Goal: Information Seeking & Learning: Compare options

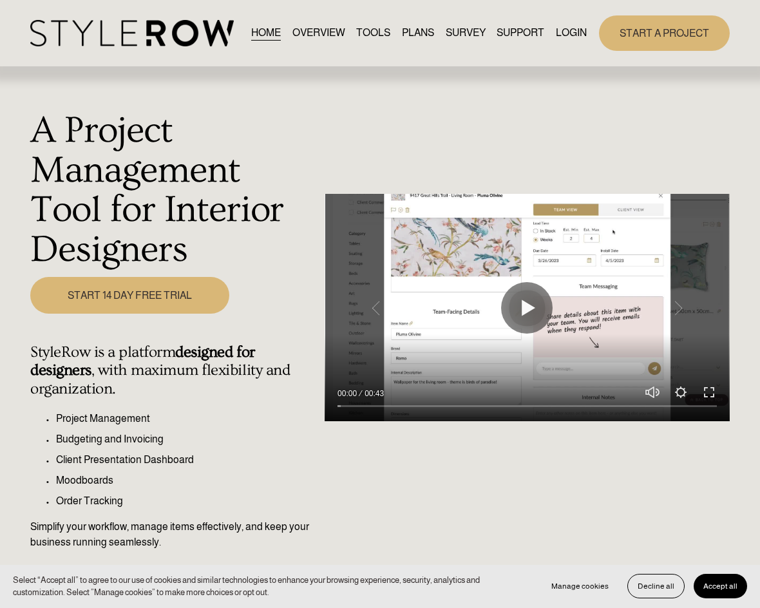
click at [551, 40] on nav "HOME OVERVIEW TOOLS PLANS SURVEY SUPPORT QUESTIONS FEATURED STYLEBOARD RESOURCE…" at bounding box center [419, 32] width 336 height 17
click at [562, 42] on link "LOGIN" at bounding box center [571, 32] width 31 height 17
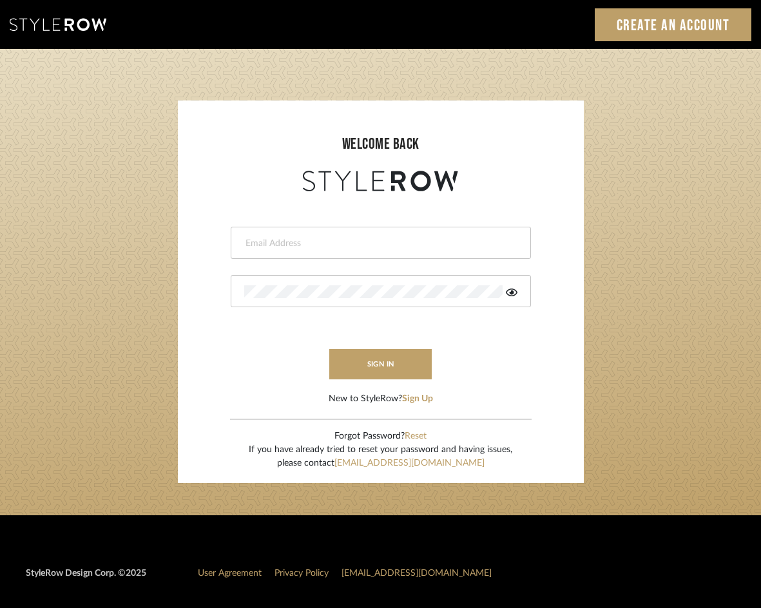
click at [320, 236] on div at bounding box center [381, 243] width 300 height 32
type input "jennifer@roomerslimited.com"
click at [358, 359] on button "sign in" at bounding box center [380, 364] width 103 height 30
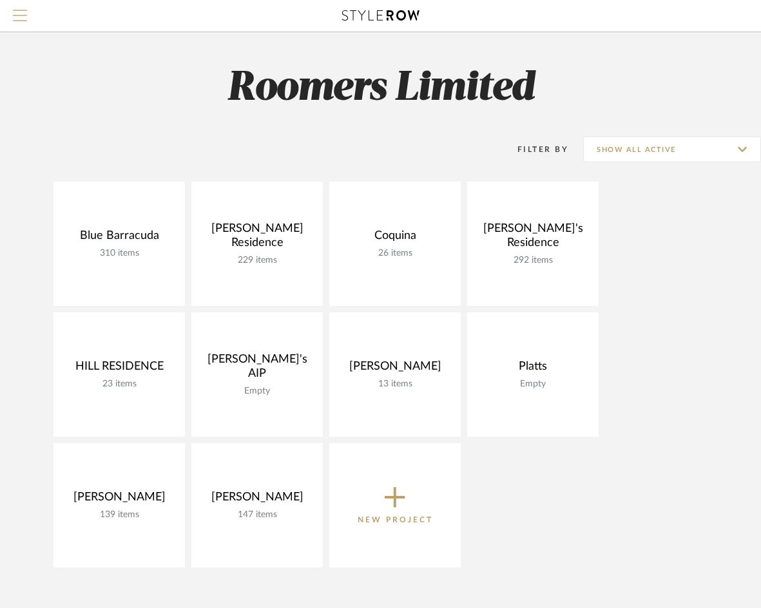
click at [17, 14] on span "Menu" at bounding box center [20, 19] width 14 height 19
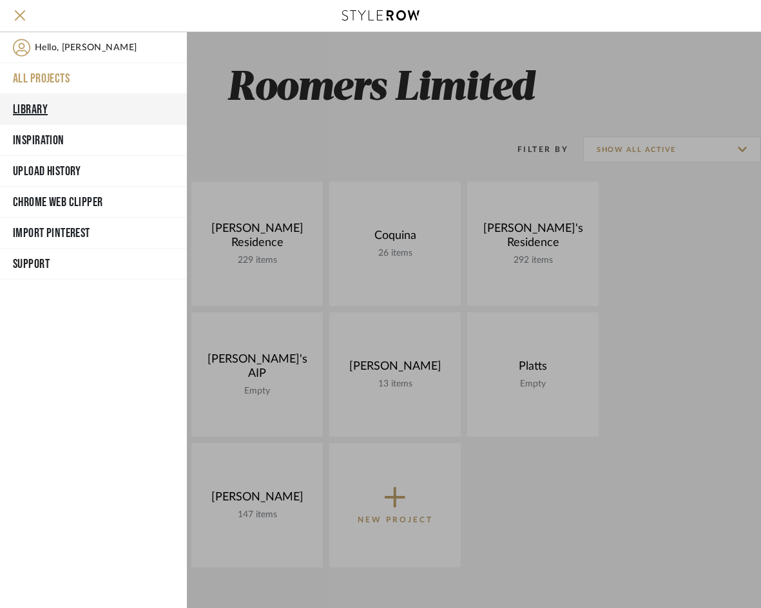
click at [36, 104] on button "Library" at bounding box center [93, 109] width 187 height 31
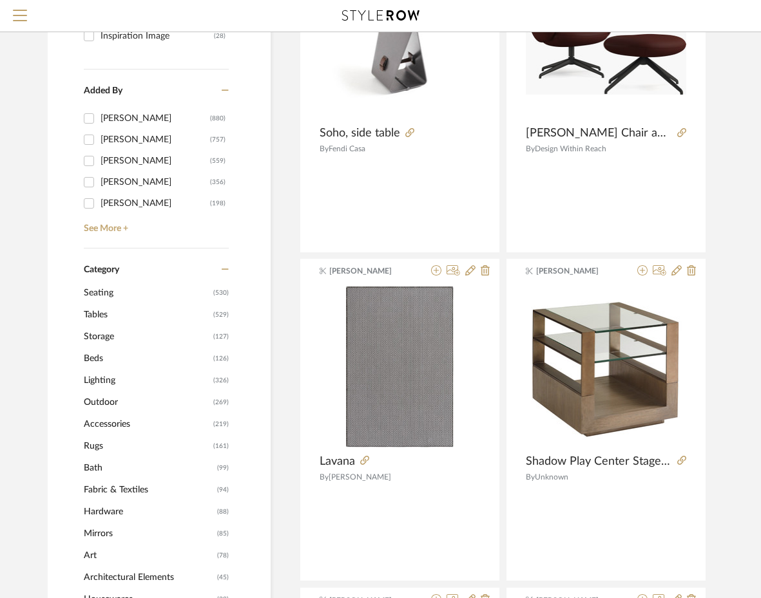
scroll to position [258, 0]
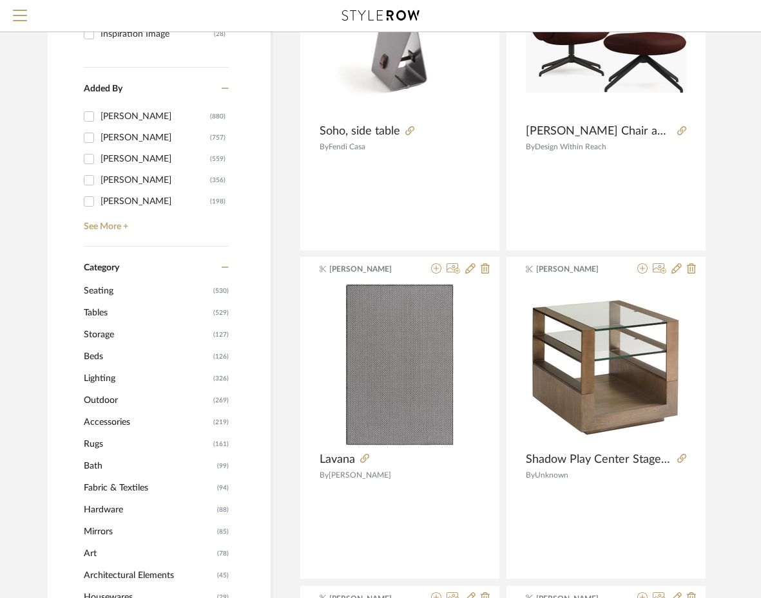
click at [91, 356] on span "Beds" at bounding box center [147, 357] width 126 height 22
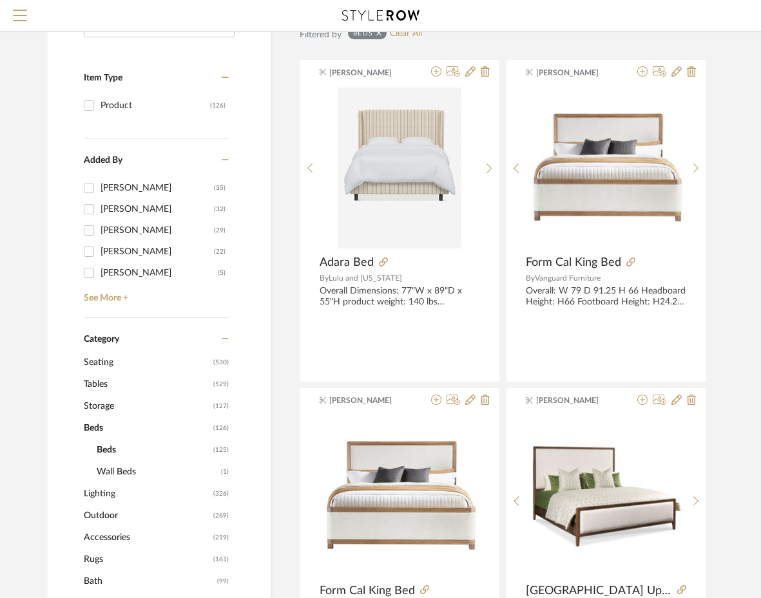
scroll to position [213, 0]
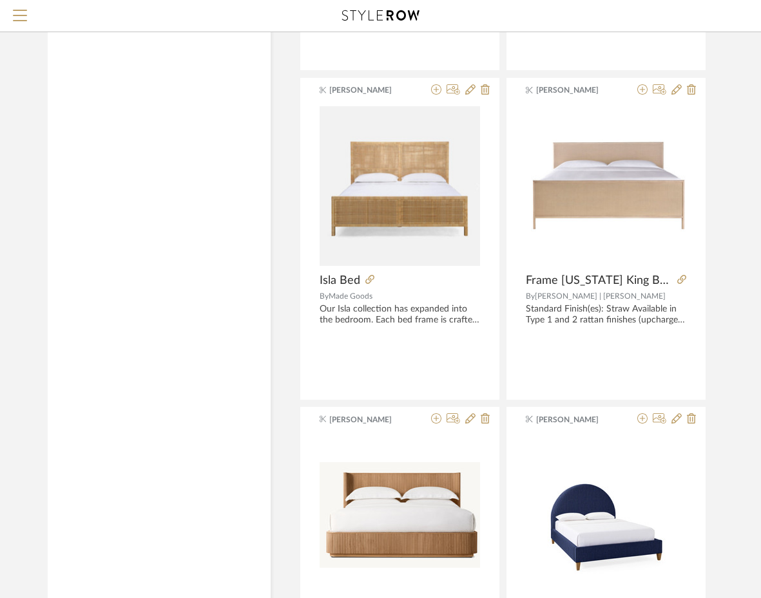
scroll to position [5108, 0]
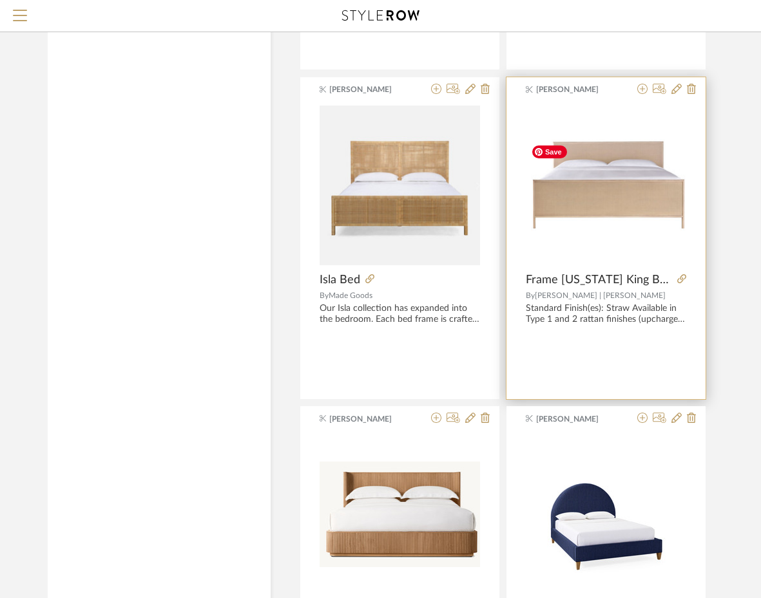
click at [622, 213] on img "0" at bounding box center [606, 185] width 160 height 92
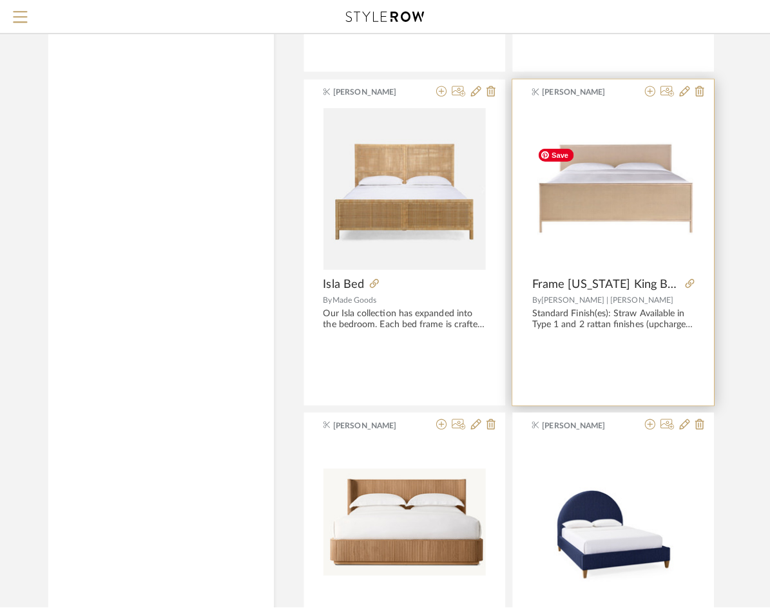
scroll to position [0, 0]
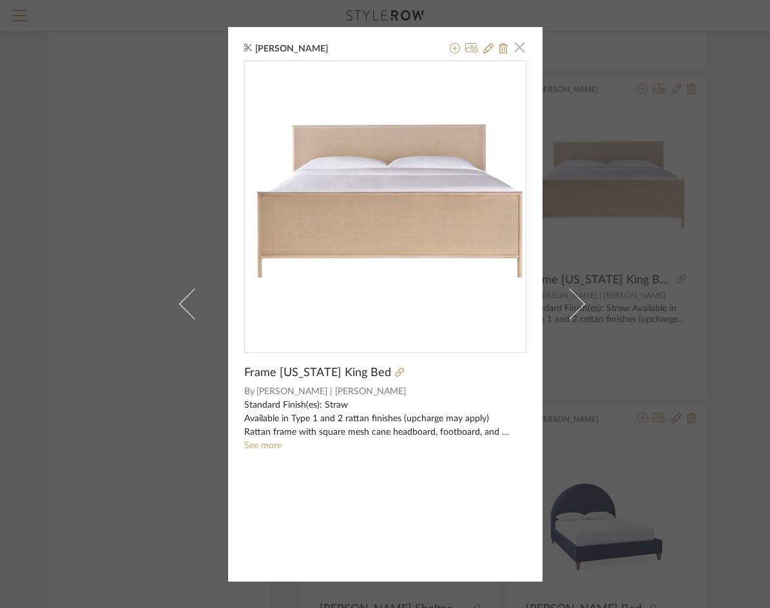
click at [519, 50] on span "button" at bounding box center [520, 48] width 26 height 26
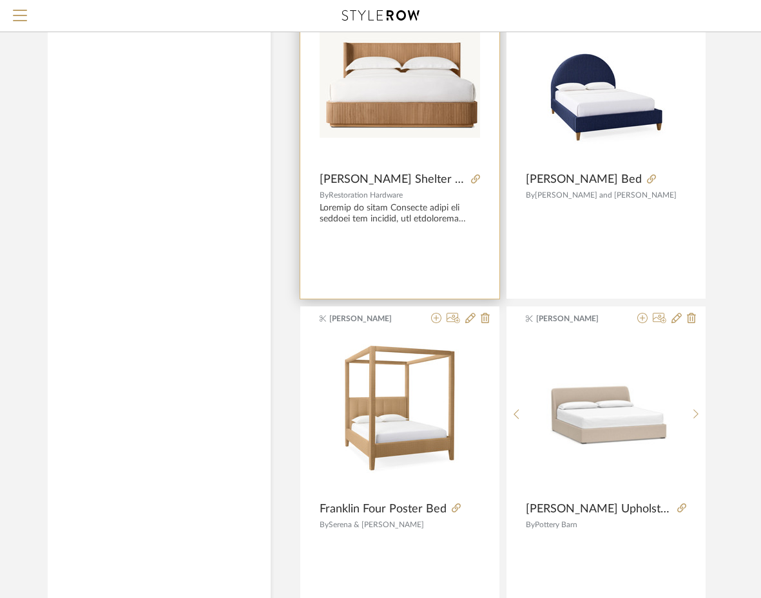
scroll to position [5559, 0]
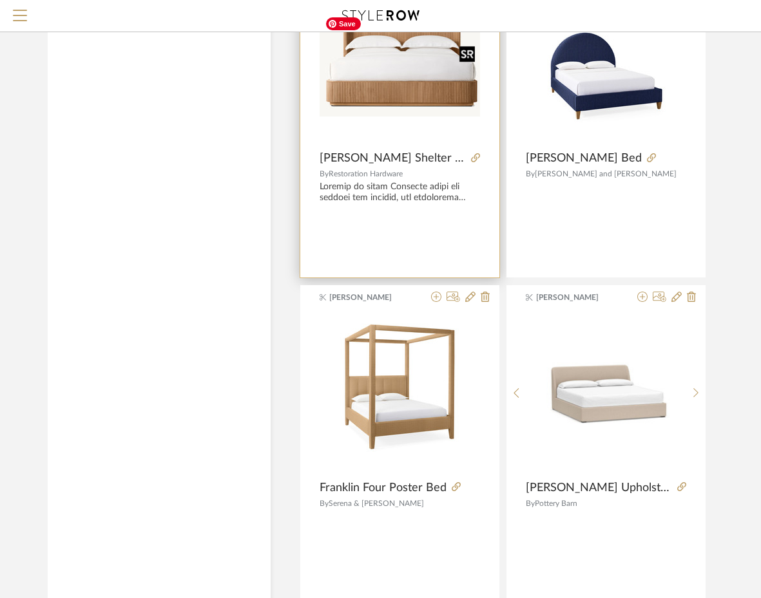
click at [412, 95] on img "0" at bounding box center [400, 63] width 160 height 105
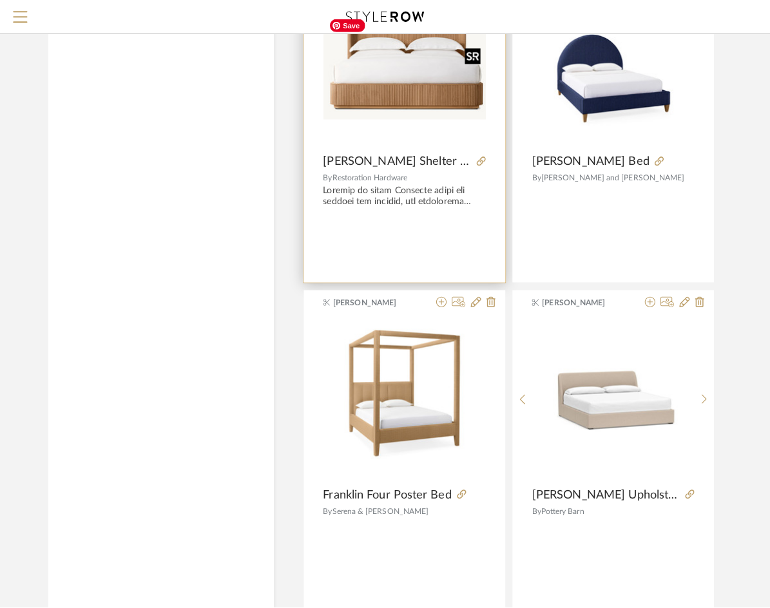
scroll to position [0, 0]
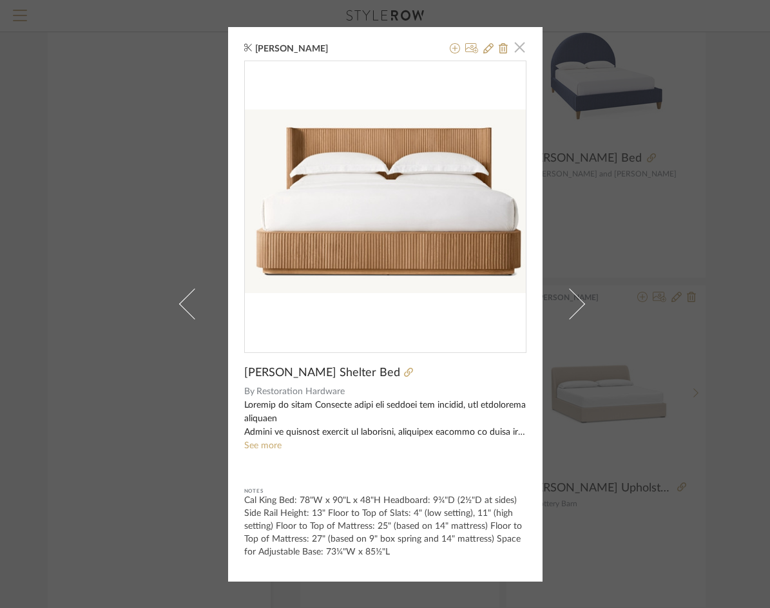
click at [512, 44] on span "button" at bounding box center [520, 48] width 26 height 26
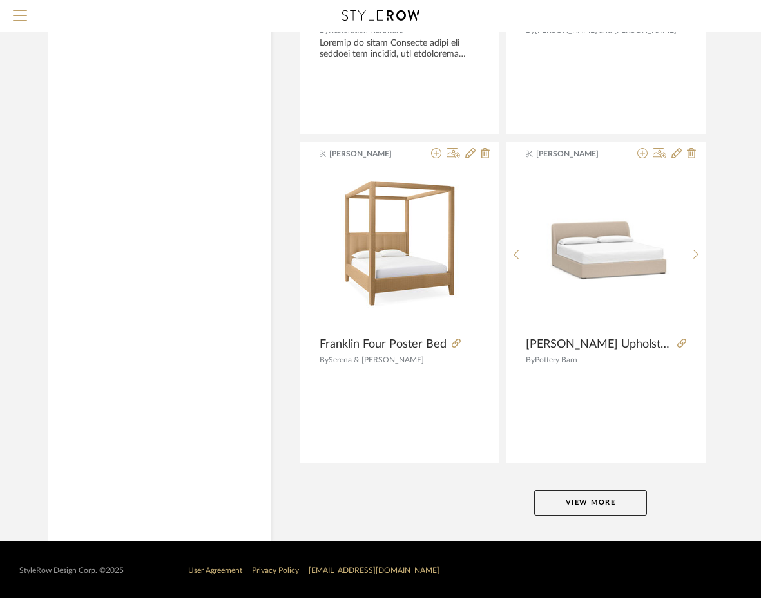
scroll to position [5706, 0]
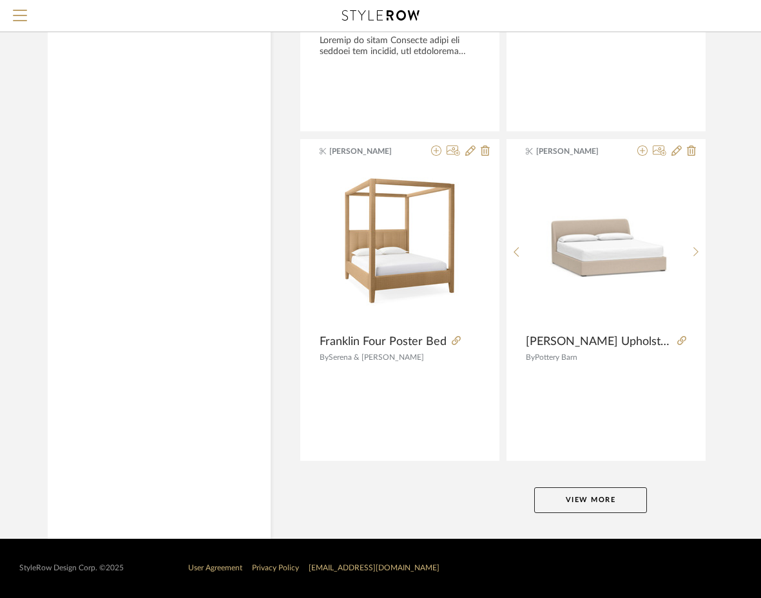
click at [606, 499] on button "View More" at bounding box center [590, 501] width 113 height 26
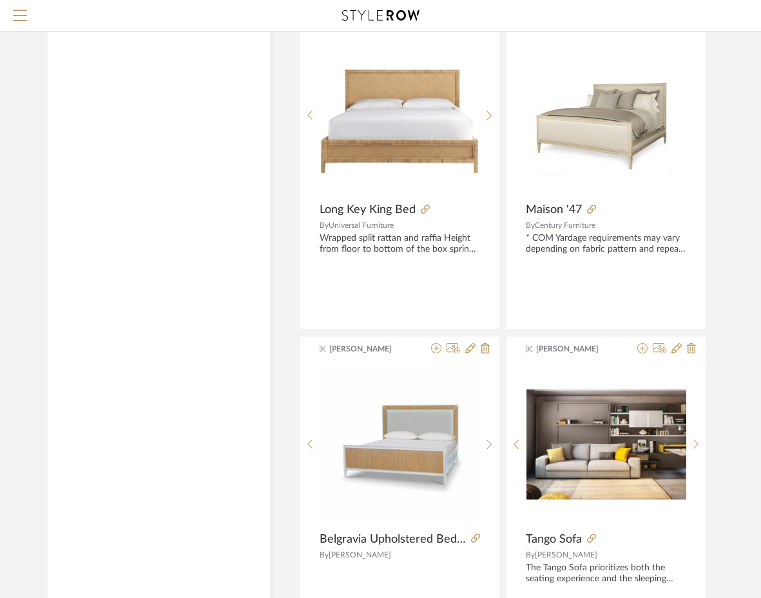
scroll to position [11632, 0]
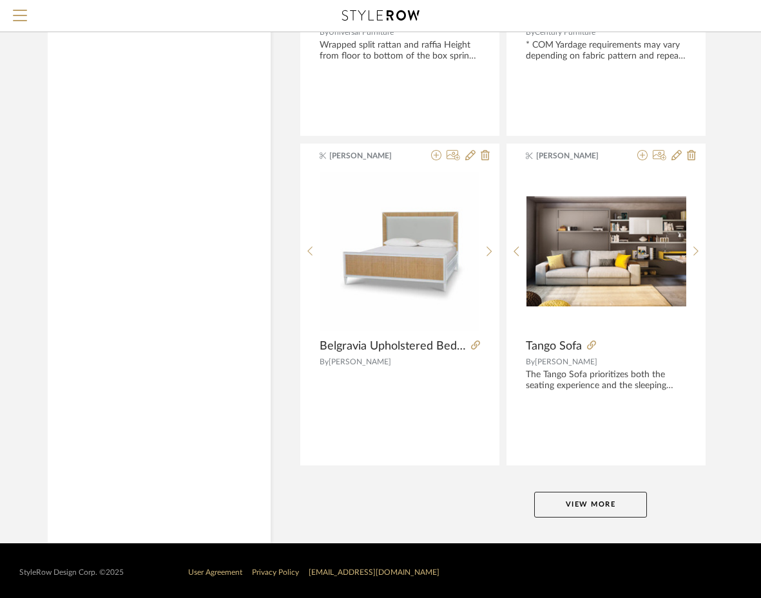
click at [611, 507] on button "View More" at bounding box center [590, 505] width 113 height 26
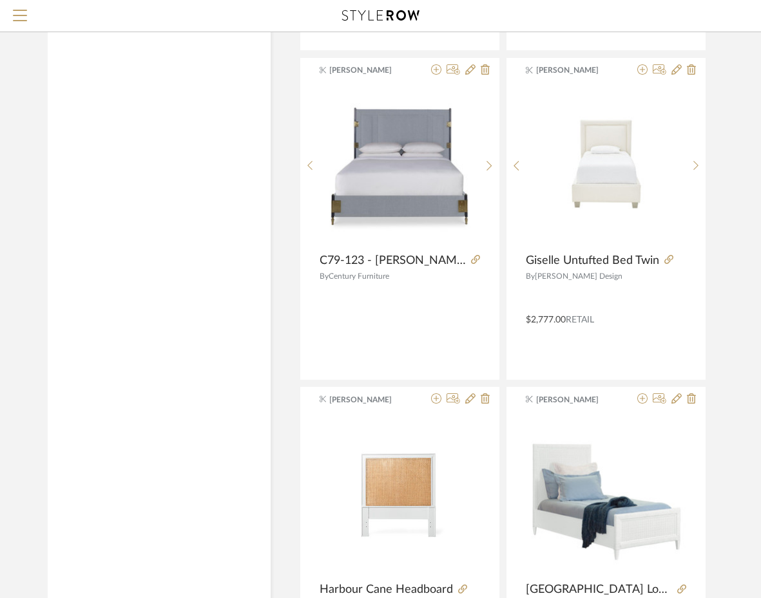
scroll to position [15691, 0]
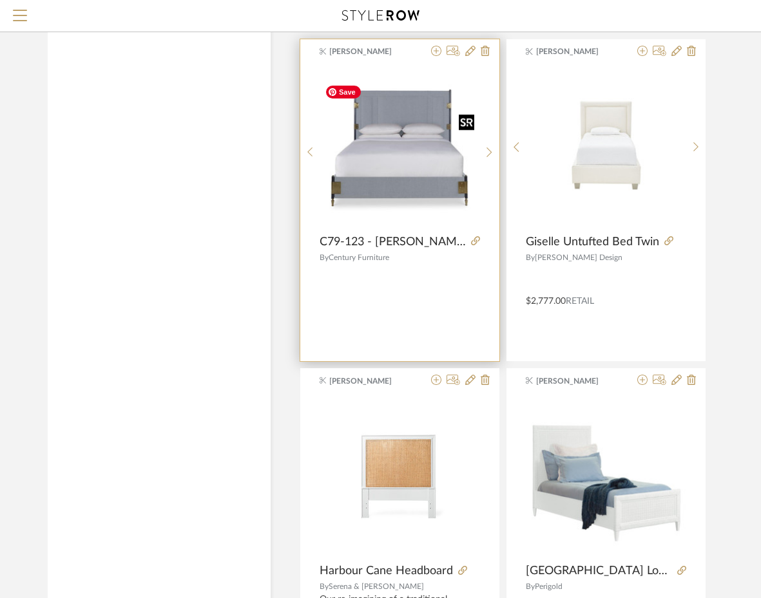
click at [396, 195] on img "0" at bounding box center [400, 146] width 160 height 135
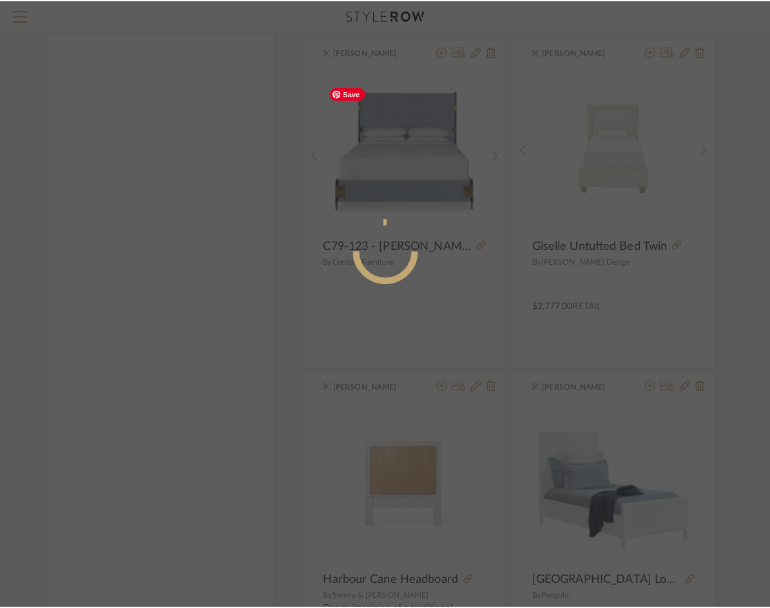
scroll to position [0, 0]
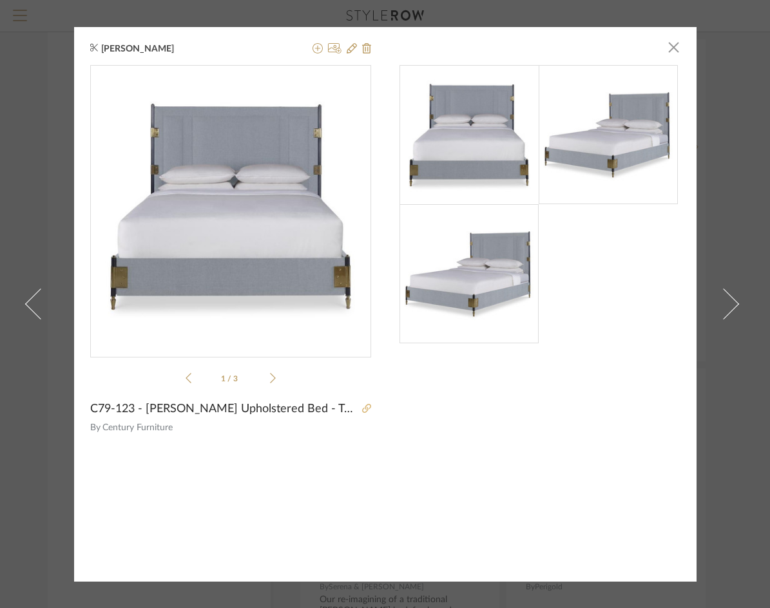
click at [364, 408] on icon at bounding box center [366, 408] width 9 height 9
click at [664, 44] on span "button" at bounding box center [674, 48] width 26 height 26
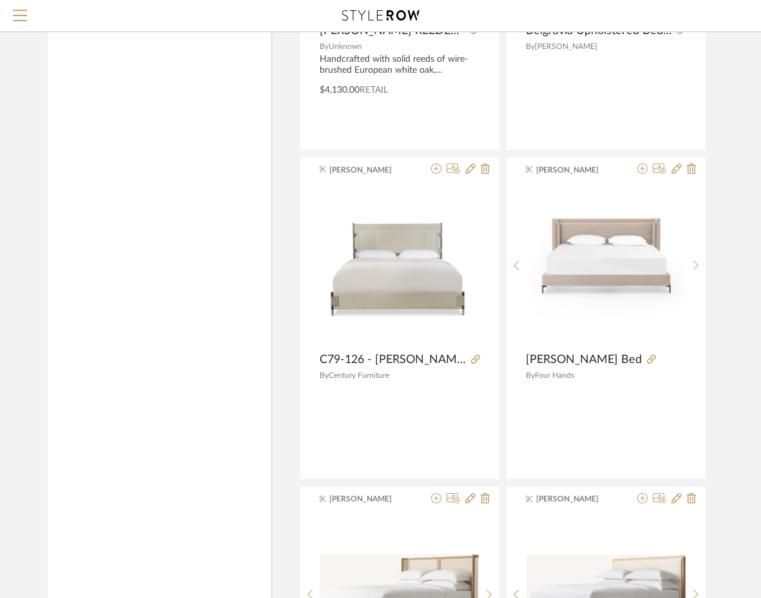
scroll to position [17237, 0]
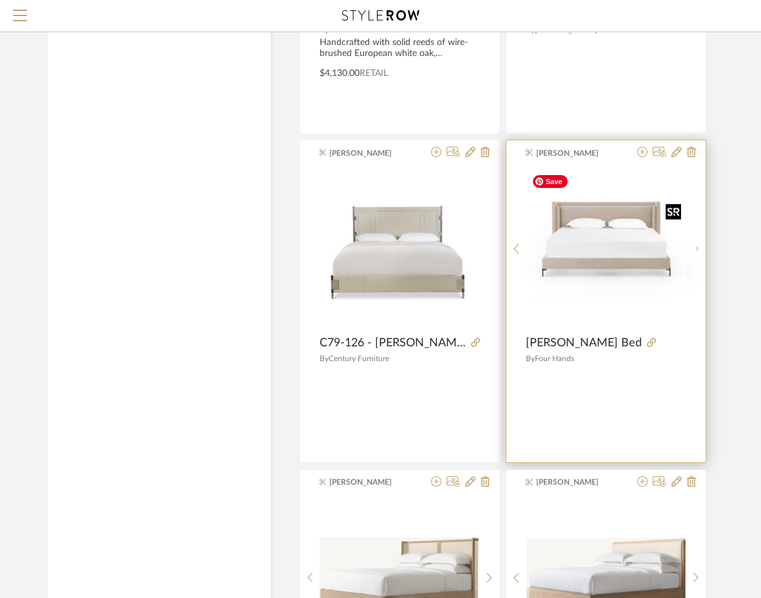
click at [622, 259] on img "0" at bounding box center [615, 248] width 161 height 161
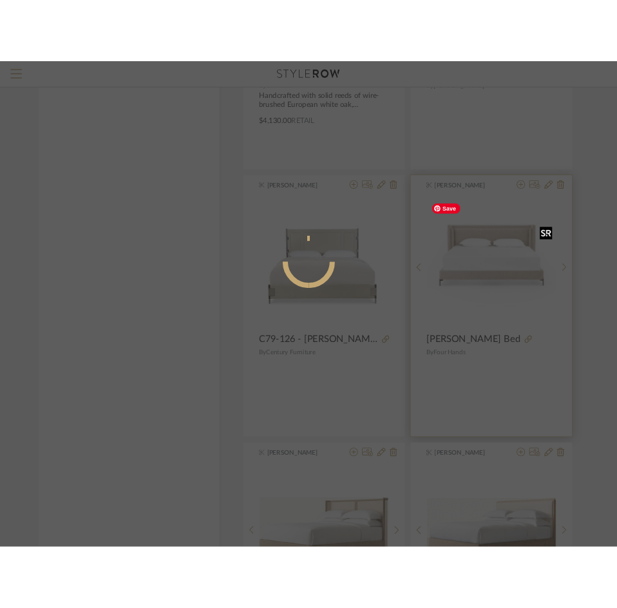
scroll to position [0, 0]
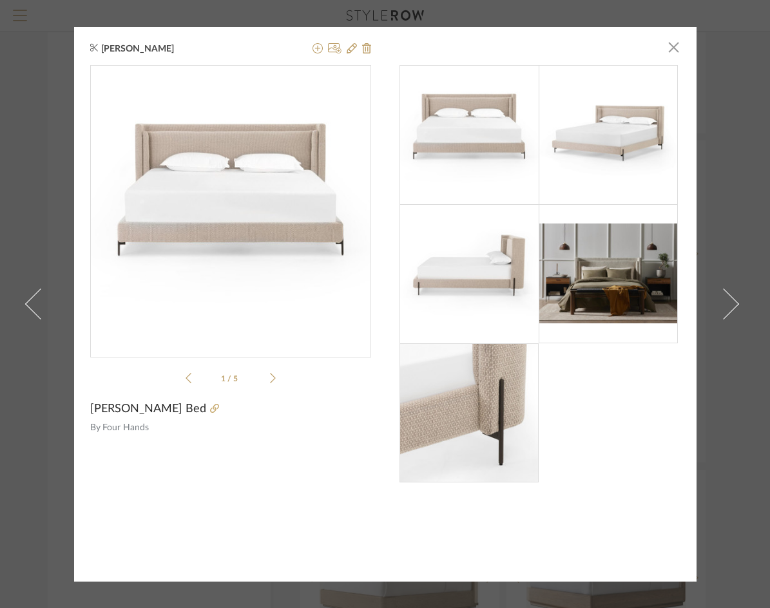
click at [256, 167] on img "0" at bounding box center [230, 206] width 281 height 281
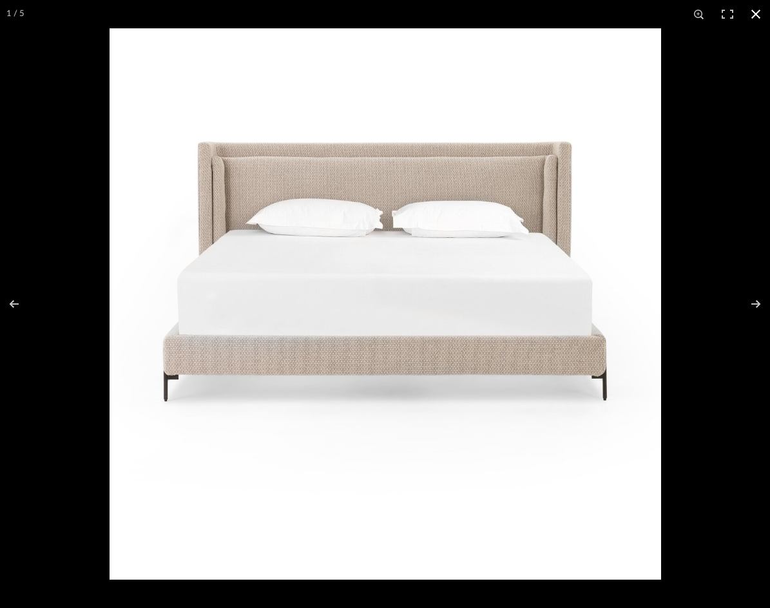
click at [754, 12] on button at bounding box center [755, 14] width 28 height 28
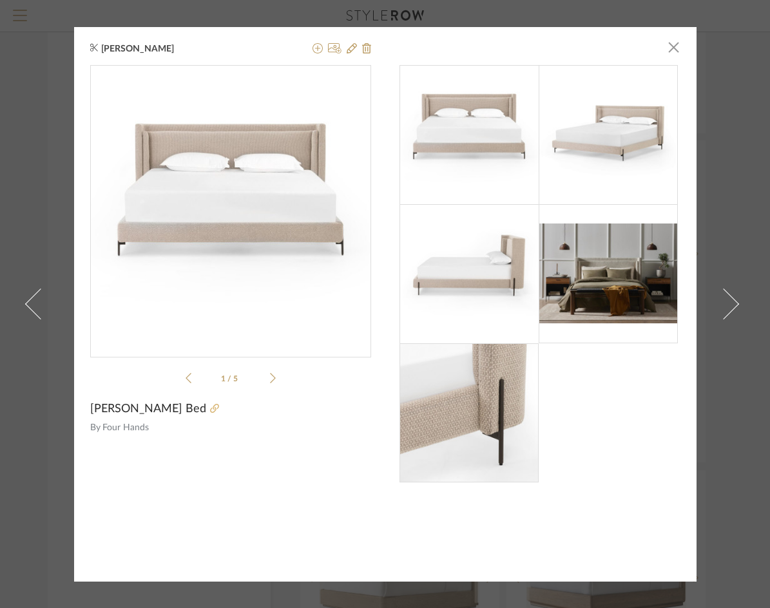
click at [210, 408] on icon at bounding box center [214, 408] width 9 height 9
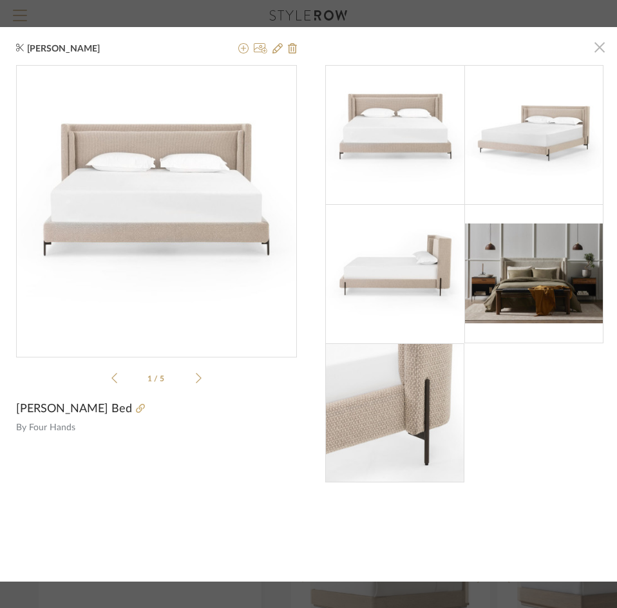
click at [601, 41] on span "button" at bounding box center [600, 48] width 26 height 26
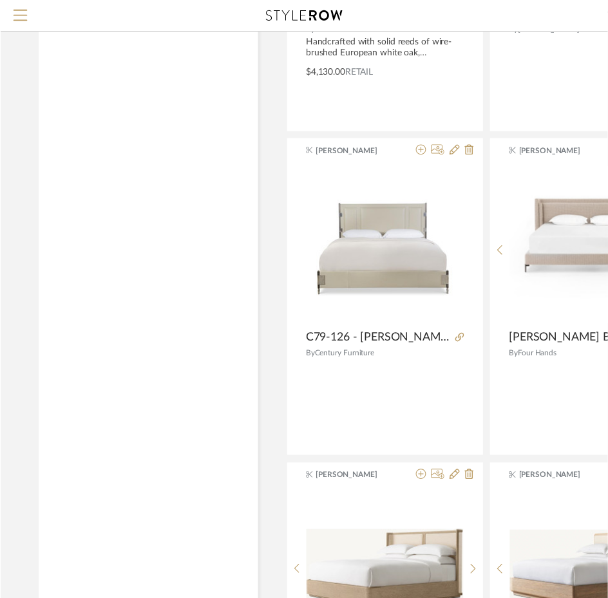
scroll to position [17237, 0]
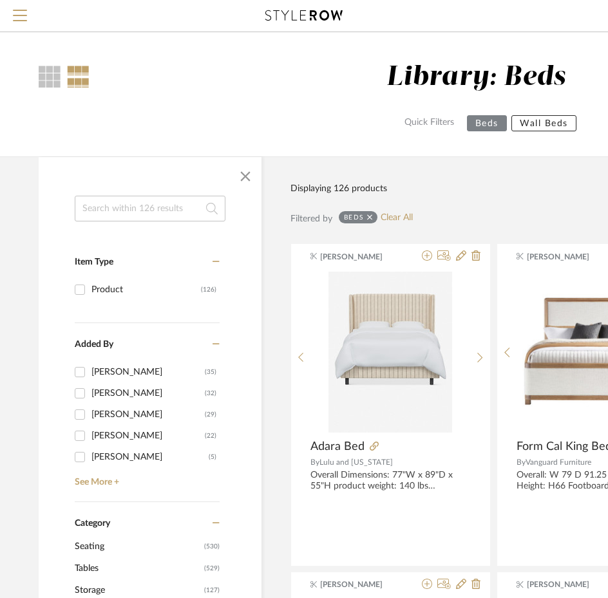
click at [247, 175] on span "button" at bounding box center [245, 176] width 31 height 31
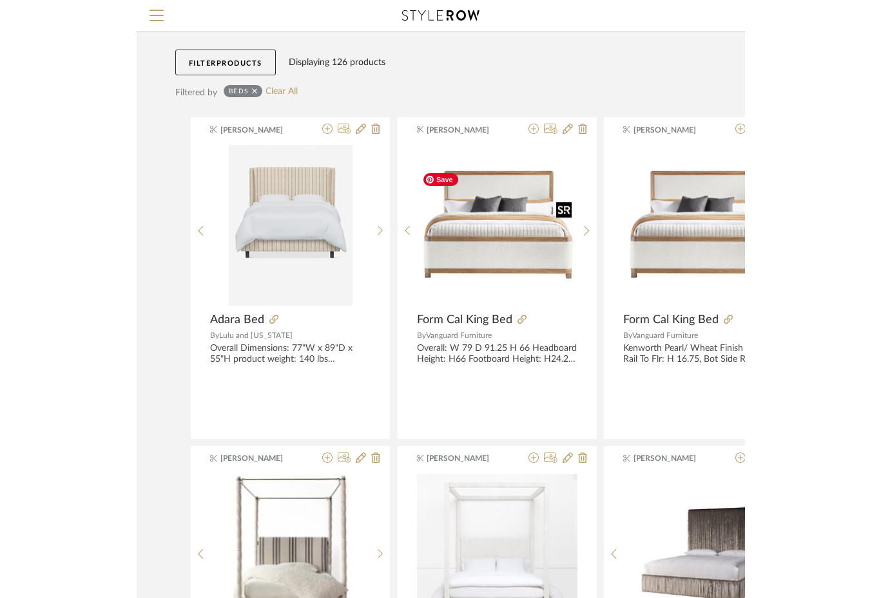
scroll to position [129, 0]
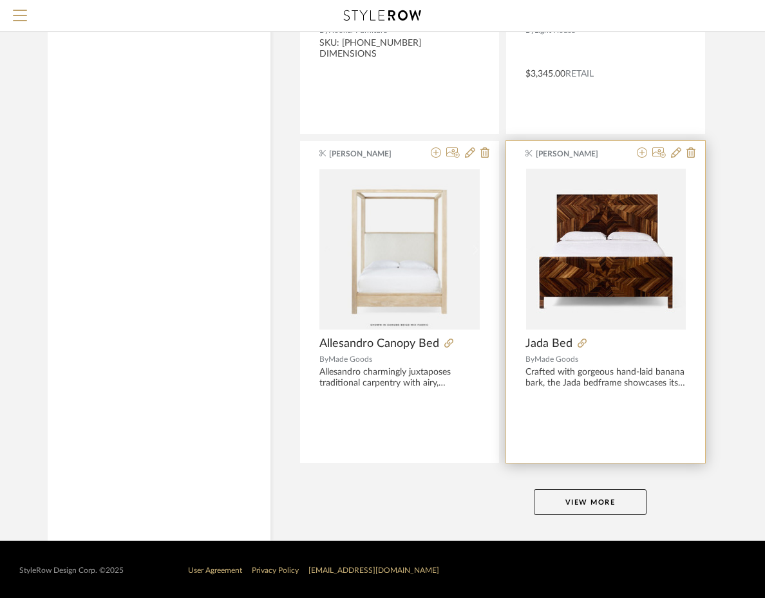
scroll to position [4717, 0]
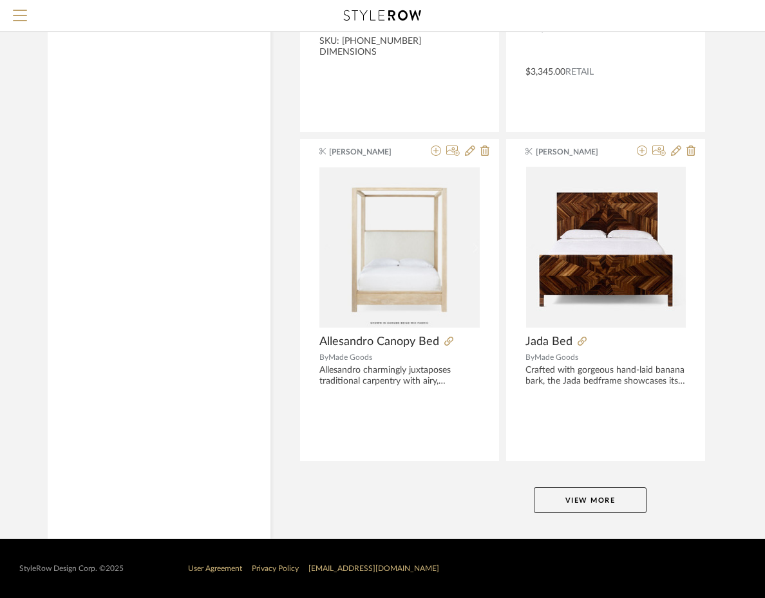
click at [623, 502] on button "View More" at bounding box center [590, 501] width 113 height 26
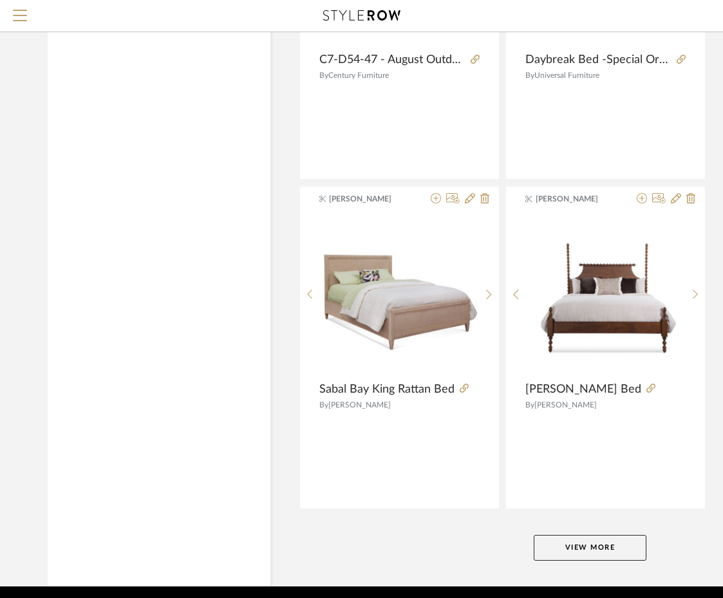
scroll to position [9613, 0]
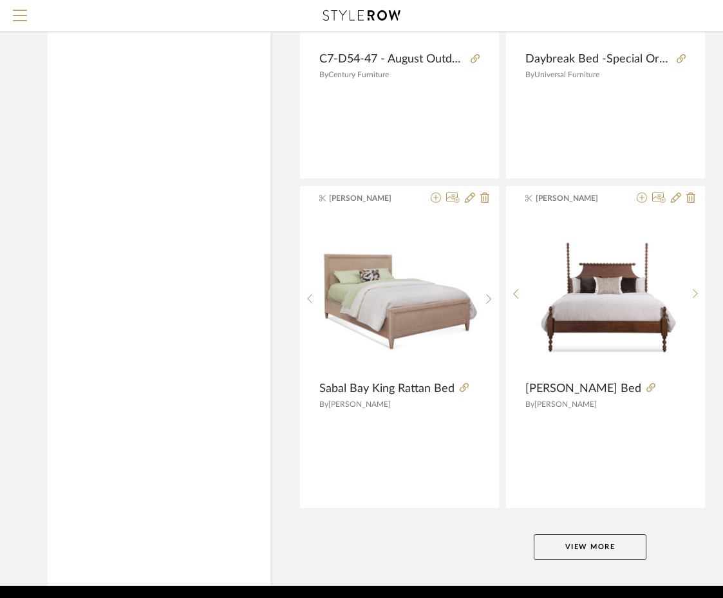
click at [592, 549] on button "View More" at bounding box center [590, 548] width 113 height 26
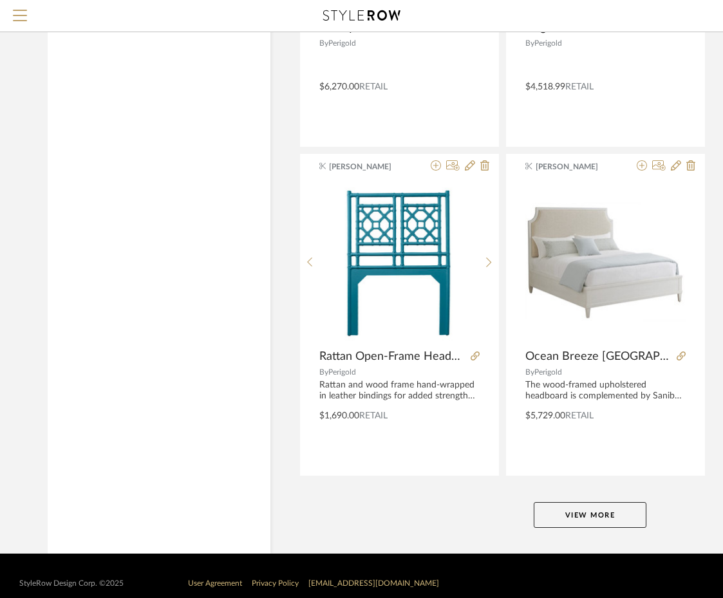
scroll to position [14602, 0]
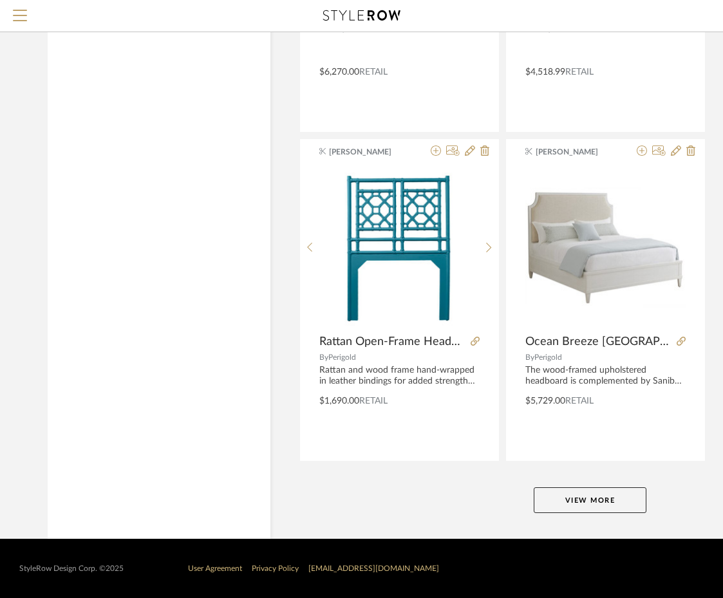
click at [560, 501] on button "View More" at bounding box center [590, 501] width 113 height 26
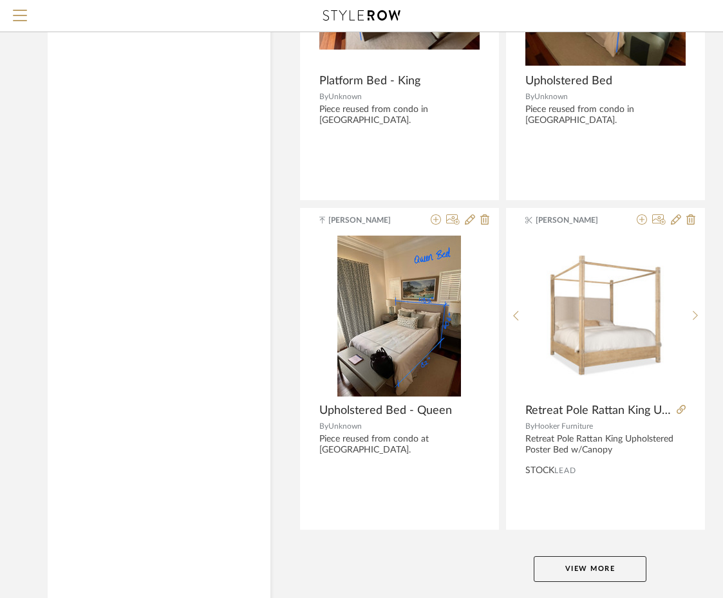
scroll to position [19545, 0]
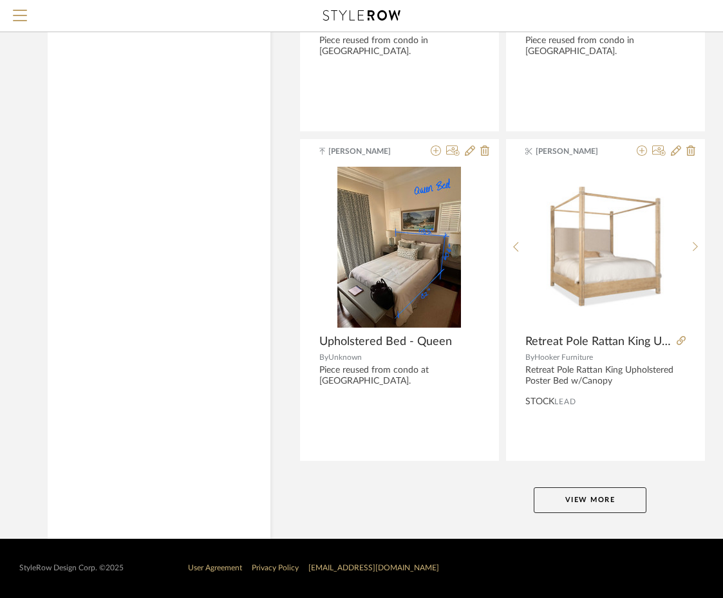
click at [555, 504] on button "View More" at bounding box center [590, 501] width 113 height 26
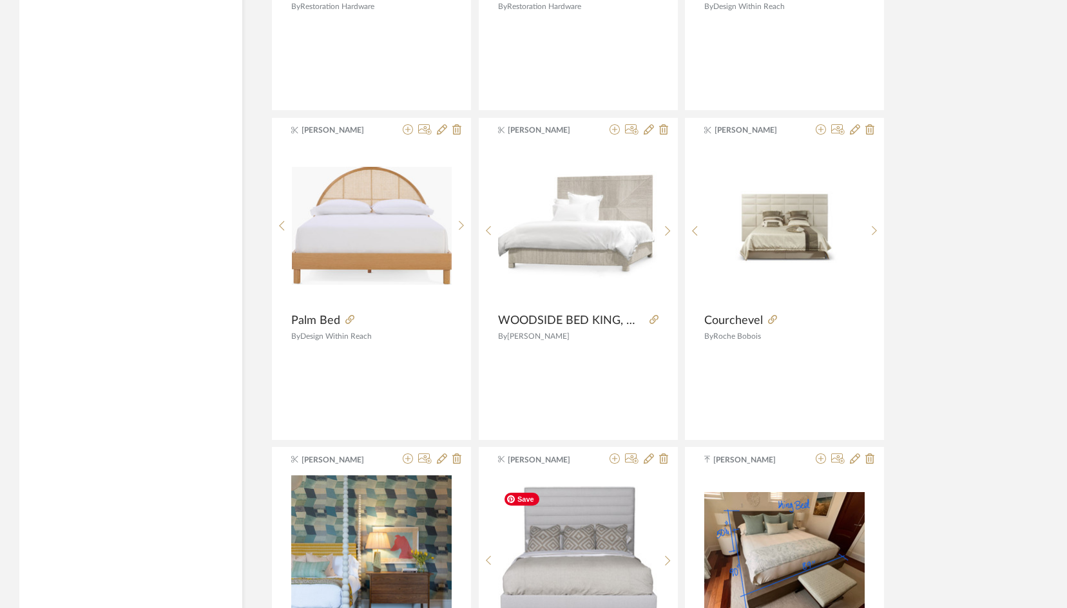
scroll to position [12325, 0]
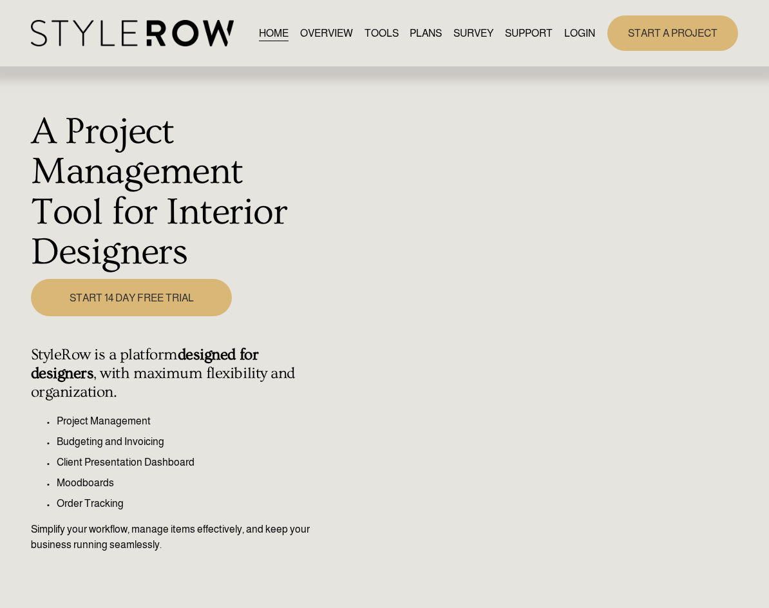
click at [572, 37] on link "LOGIN" at bounding box center [579, 32] width 31 height 17
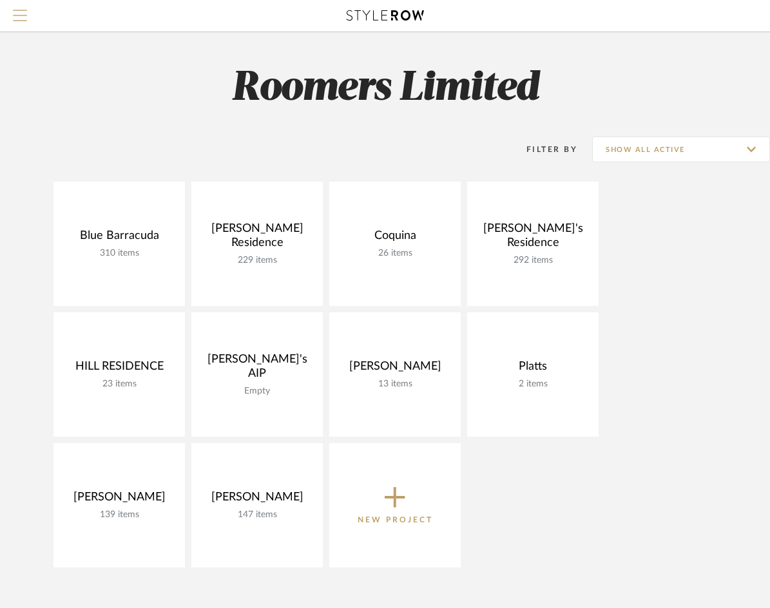
click at [9, 28] on button "Menu" at bounding box center [20, 16] width 40 height 32
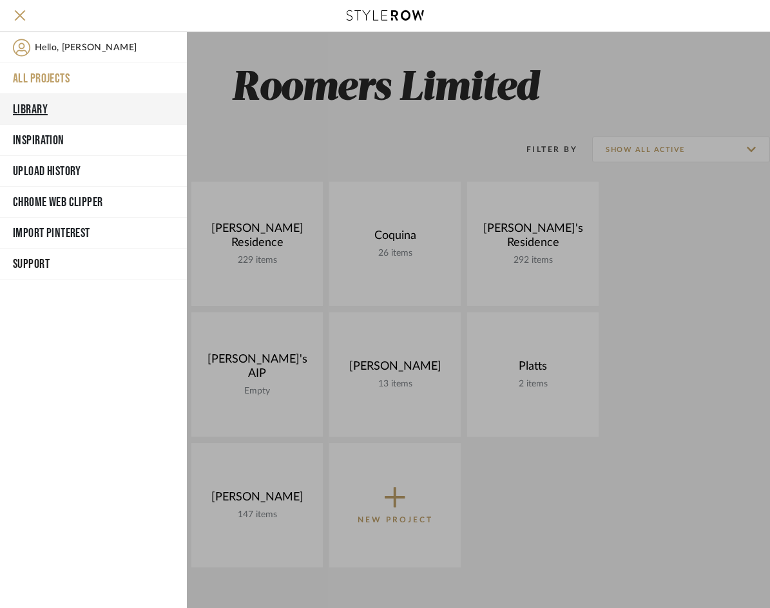
click at [28, 115] on button "Library" at bounding box center [93, 109] width 187 height 31
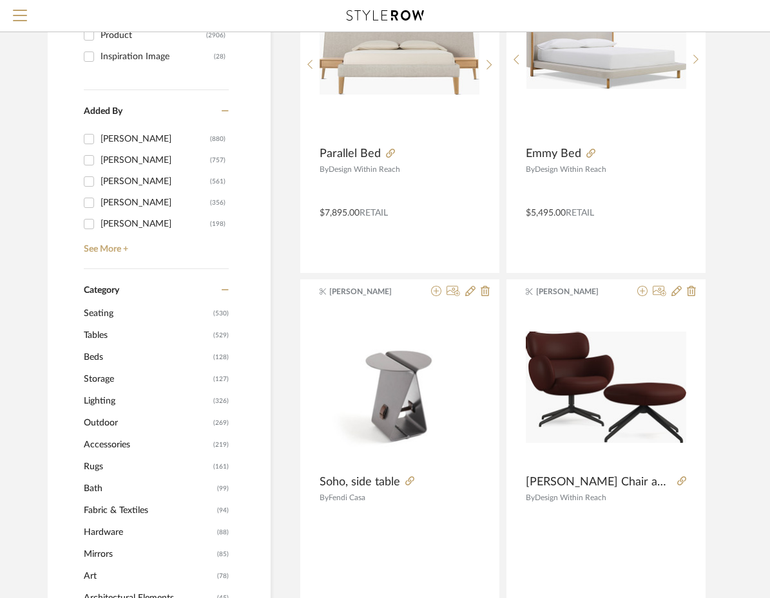
scroll to position [258, 0]
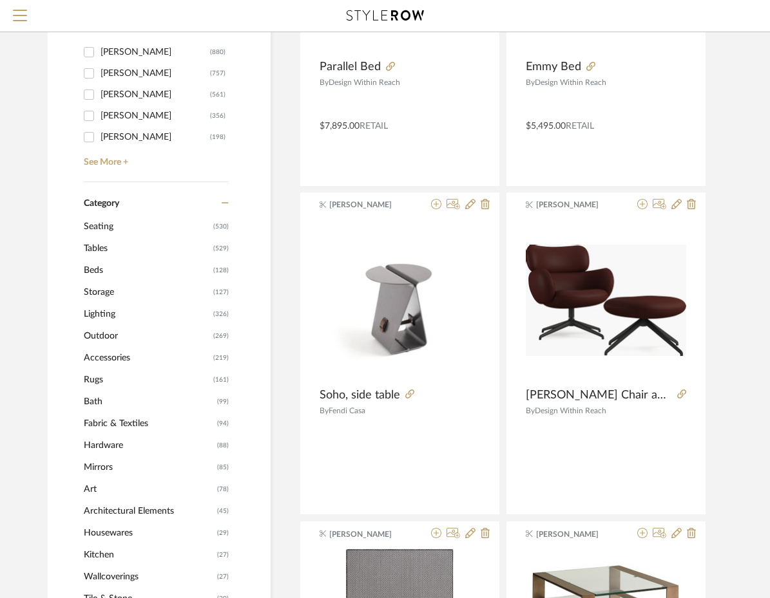
click at [95, 245] on span "Tables" at bounding box center [147, 249] width 126 height 22
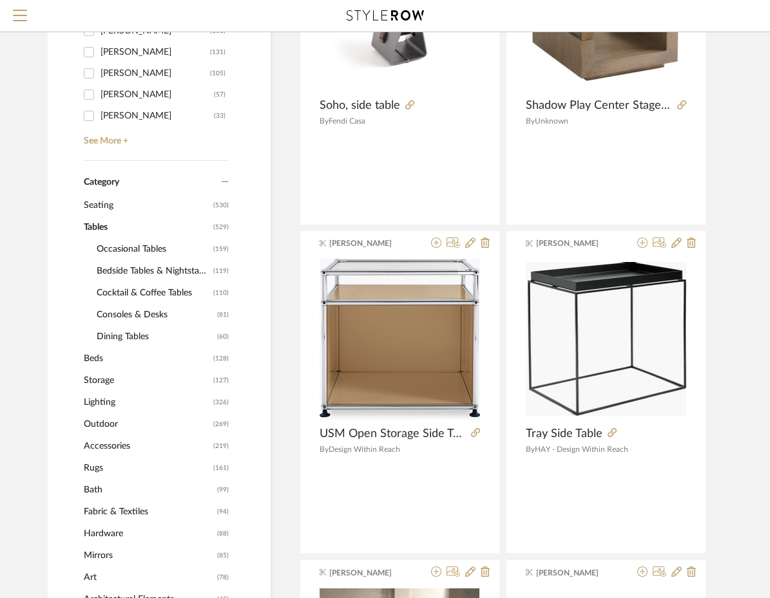
click at [161, 273] on span "Bedside Tables & Nightstands" at bounding box center [153, 271] width 113 height 22
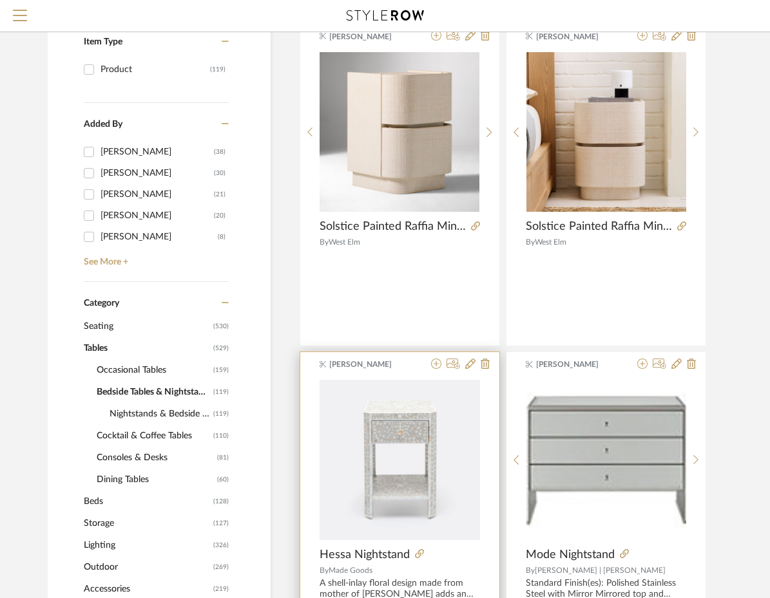
scroll to position [213, 0]
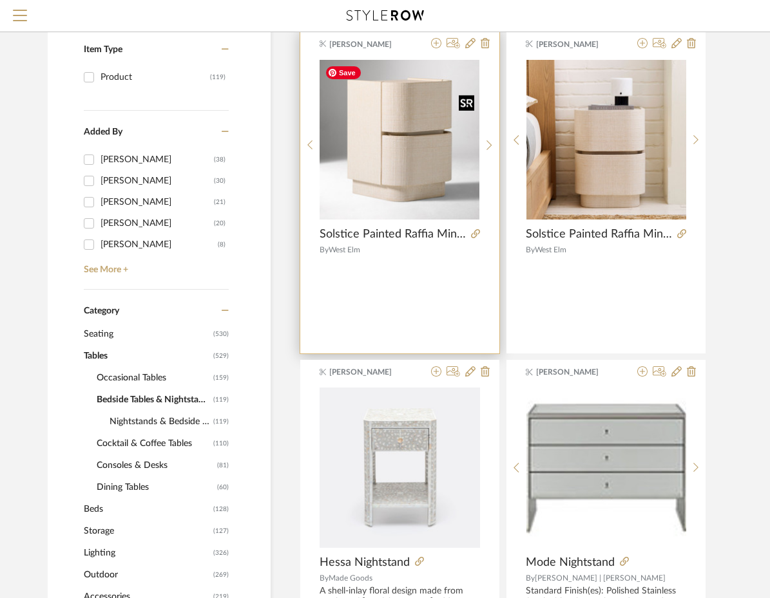
click at [425, 162] on img "0" at bounding box center [400, 140] width 160 height 160
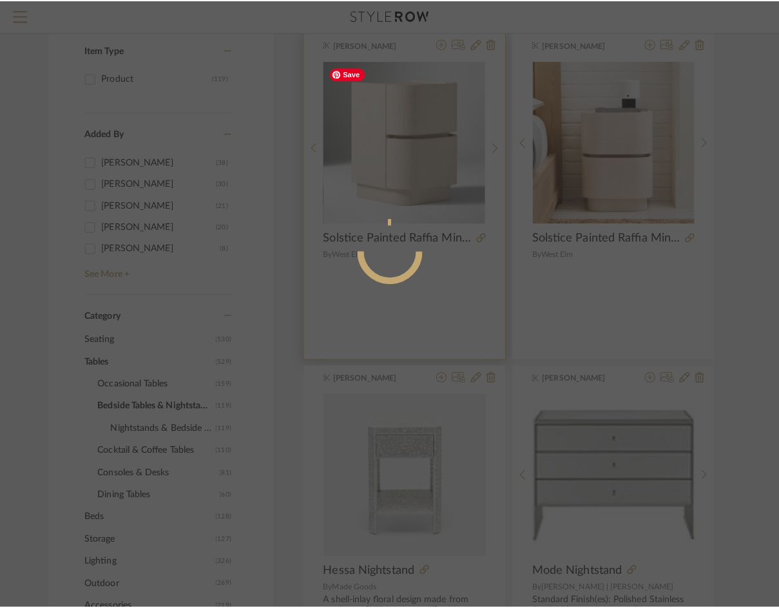
scroll to position [0, 0]
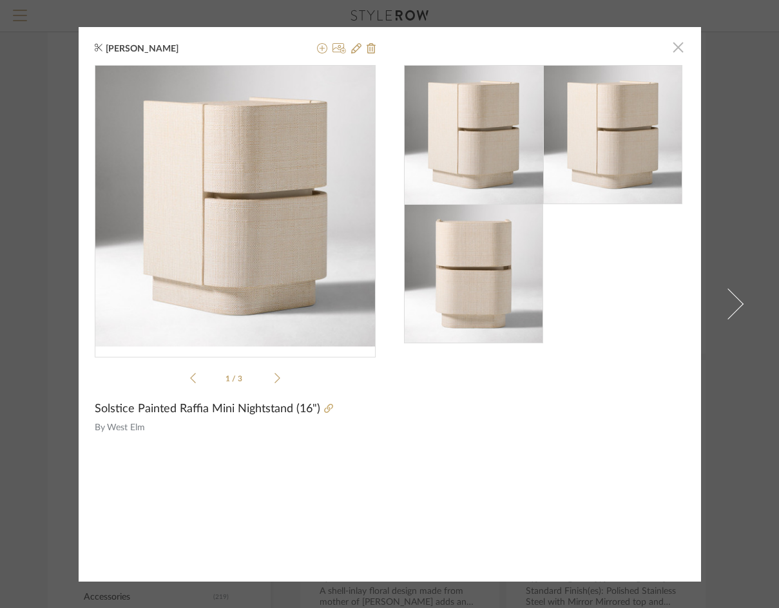
click at [676, 44] on span "button" at bounding box center [678, 48] width 26 height 26
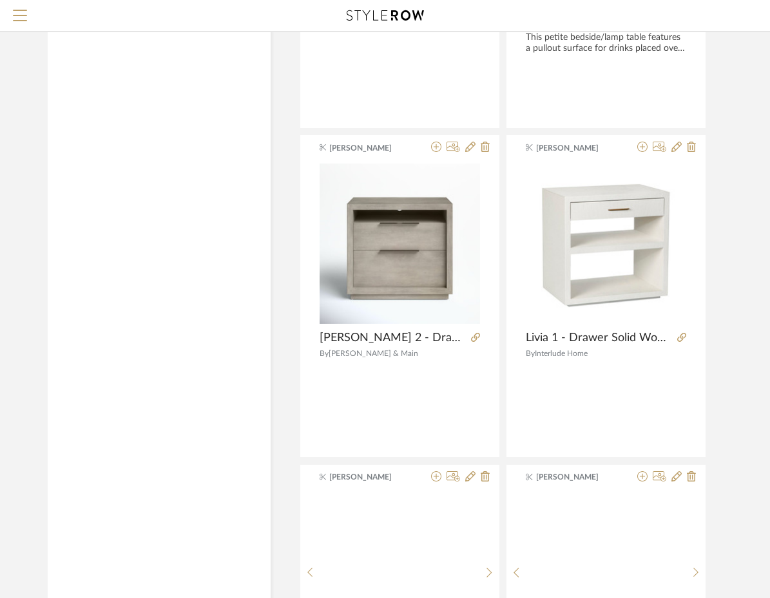
scroll to position [4722, 0]
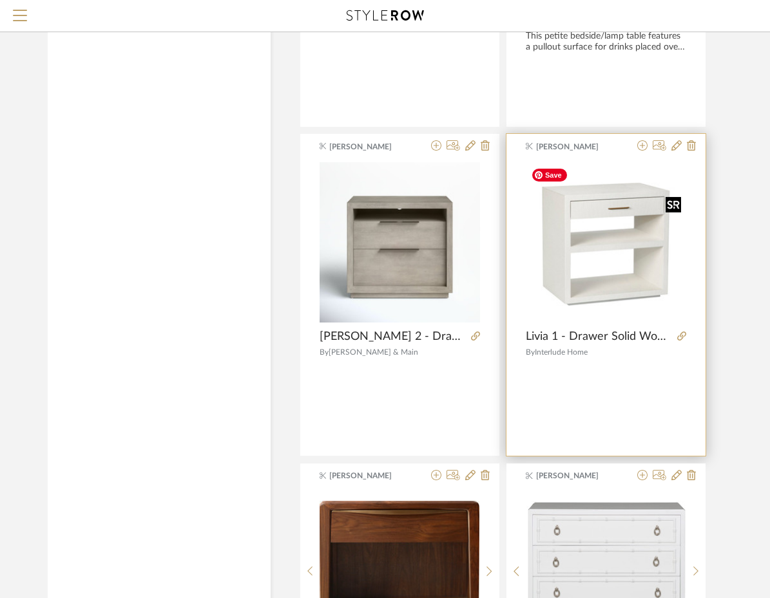
click at [606, 304] on img "0" at bounding box center [606, 242] width 160 height 160
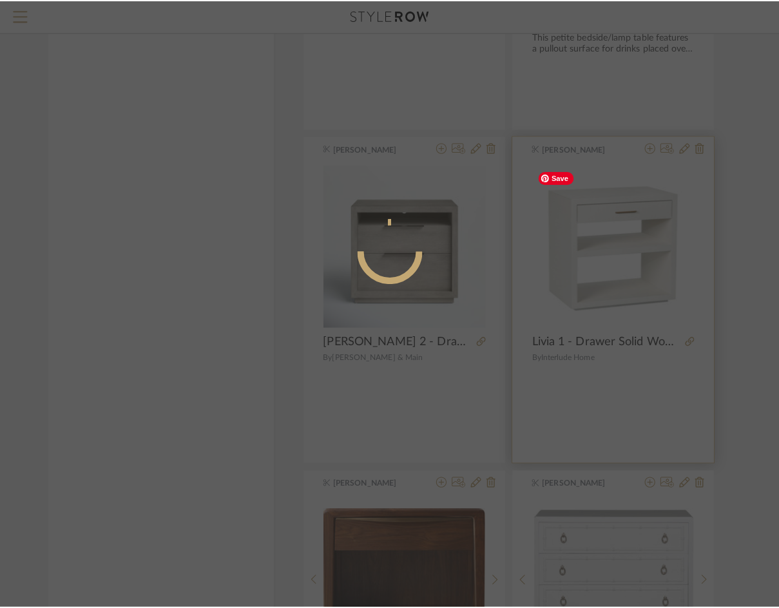
scroll to position [0, 0]
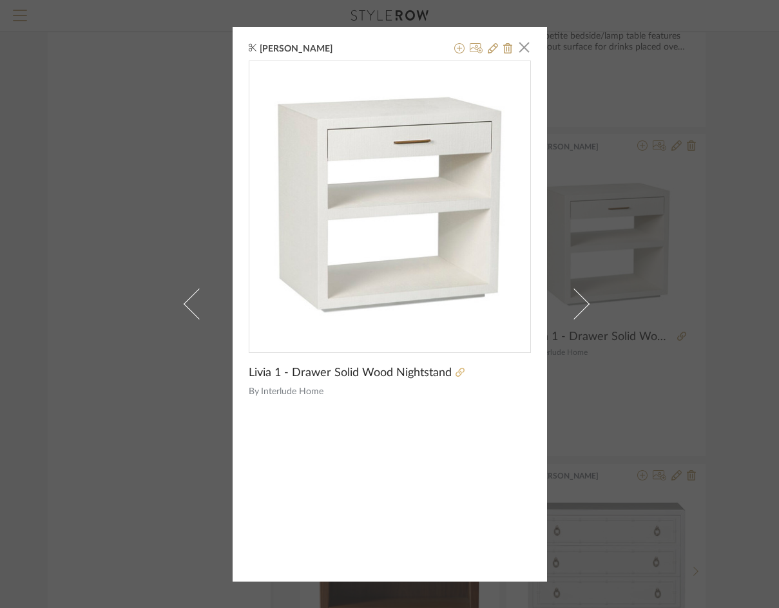
click at [455, 372] on icon at bounding box center [459, 372] width 9 height 9
click at [518, 39] on span "button" at bounding box center [524, 48] width 26 height 26
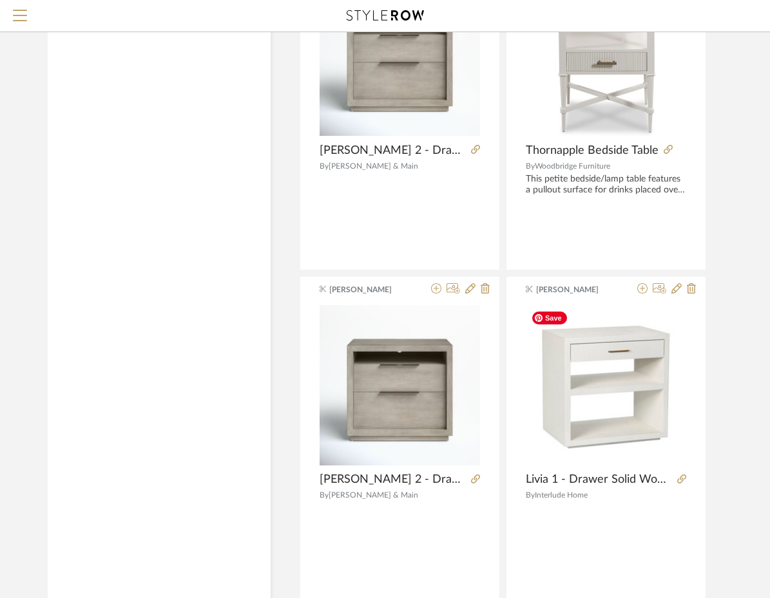
scroll to position [4717, 0]
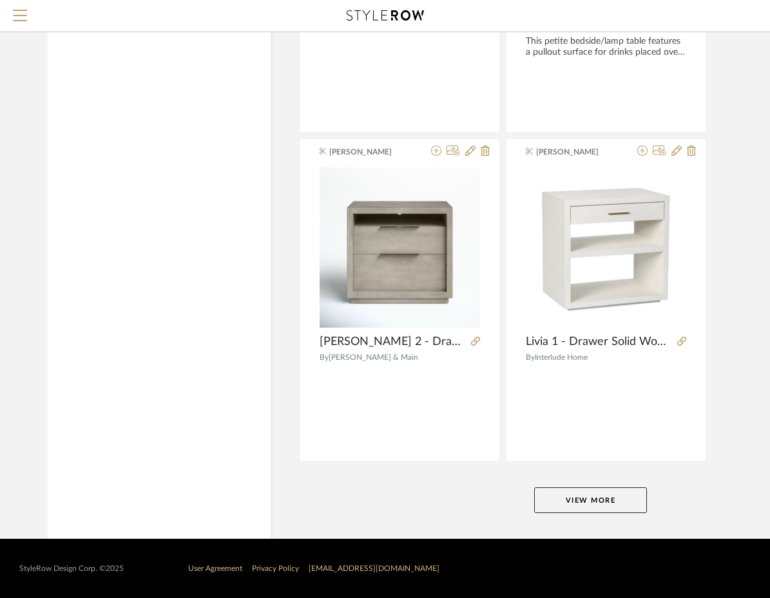
click at [624, 497] on button "View More" at bounding box center [590, 501] width 113 height 26
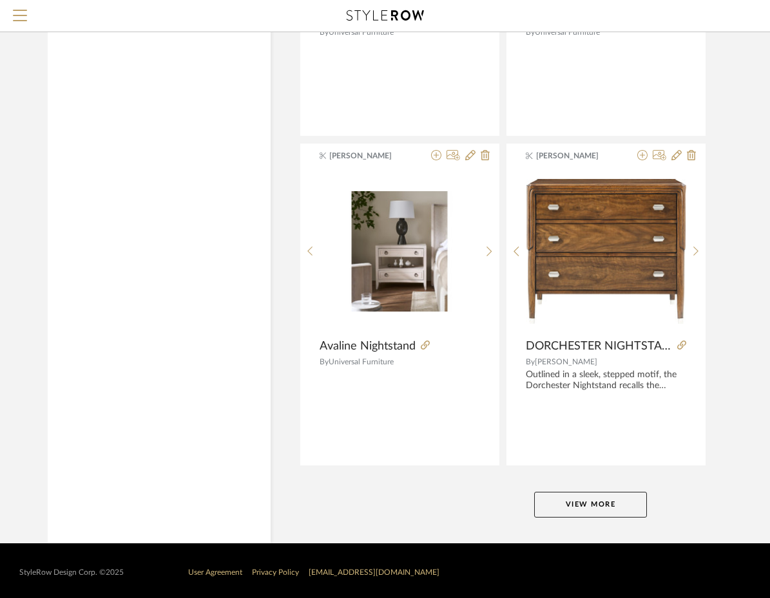
scroll to position [9660, 0]
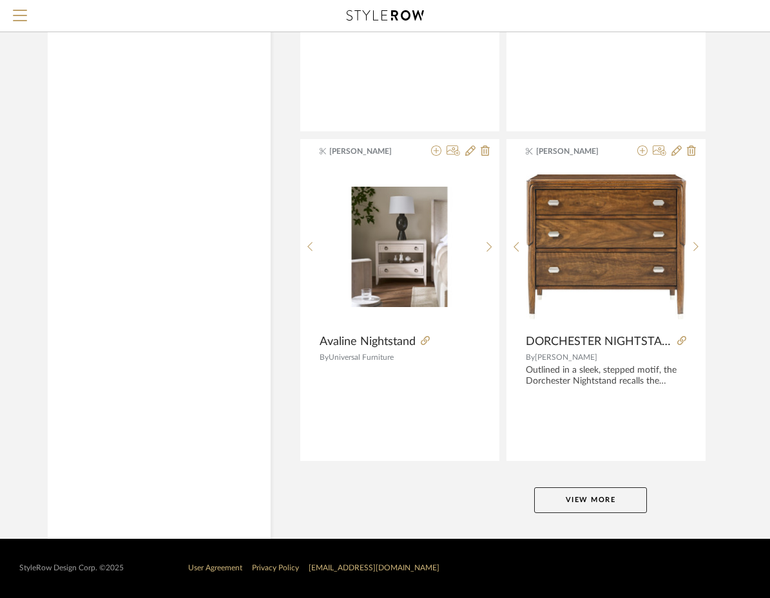
click at [605, 497] on button "View More" at bounding box center [590, 501] width 113 height 26
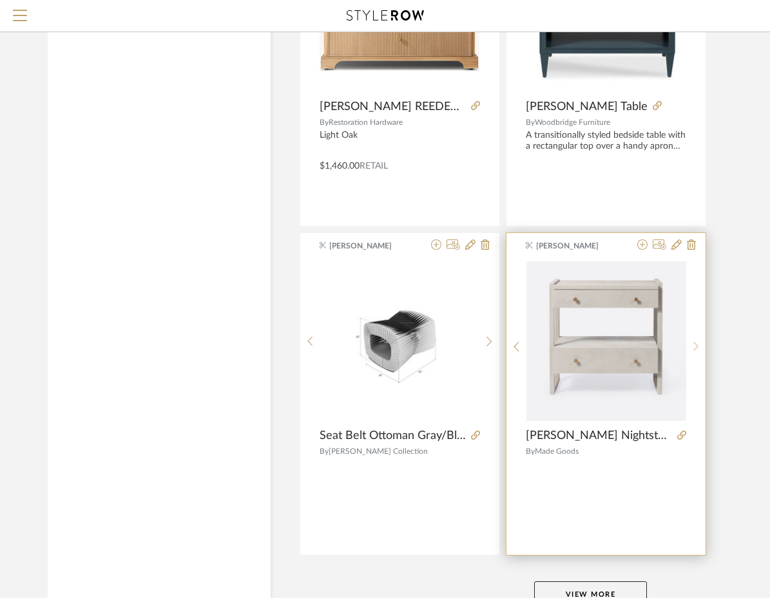
scroll to position [14602, 0]
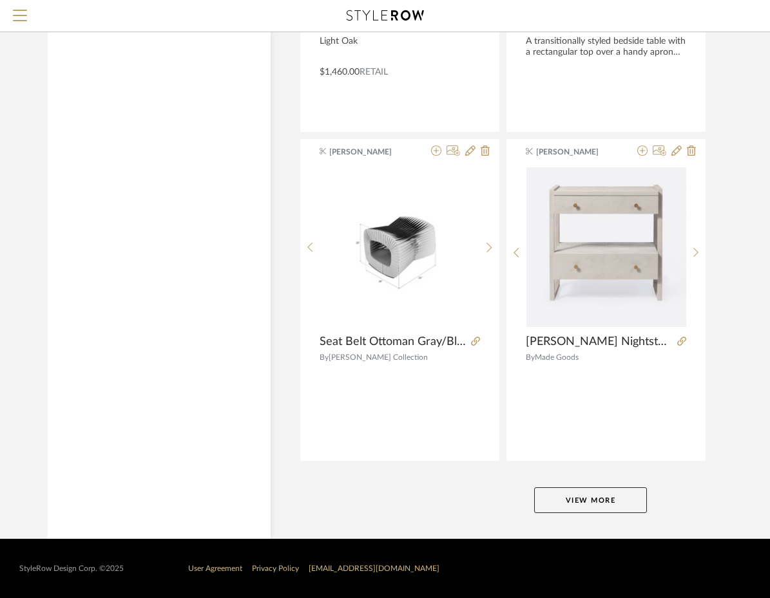
click at [587, 495] on button "View More" at bounding box center [590, 501] width 113 height 26
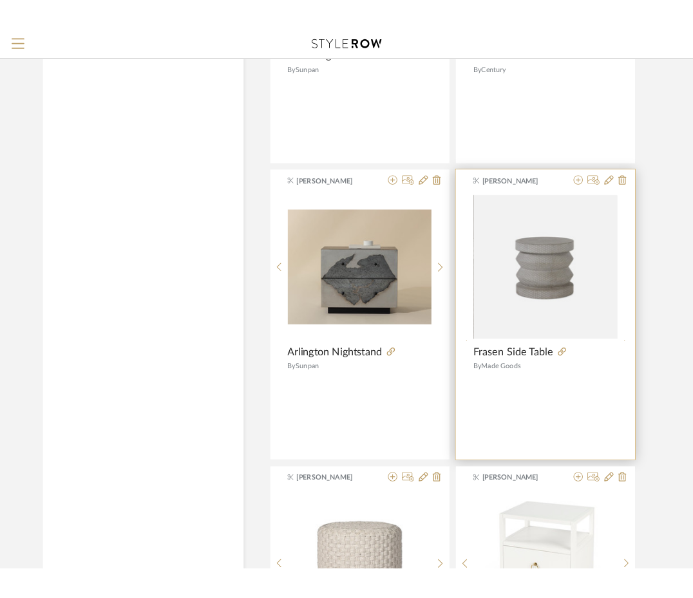
scroll to position [15246, 0]
